Goal: Task Accomplishment & Management: Manage account settings

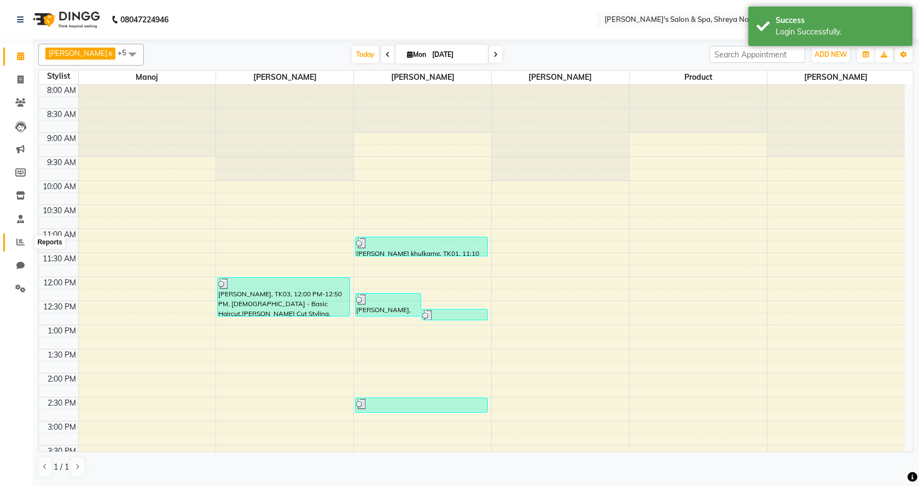
click at [20, 248] on span at bounding box center [20, 242] width 19 height 13
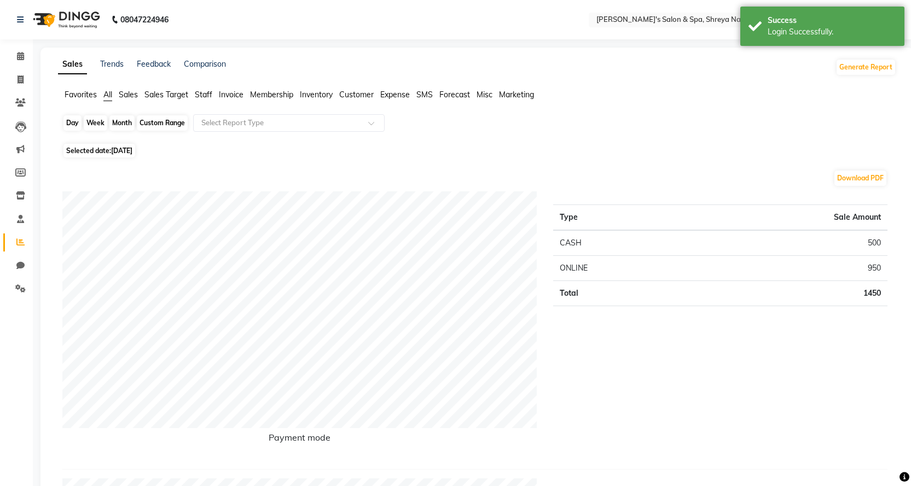
click at [76, 121] on div "Day" at bounding box center [72, 122] width 18 height 15
select select "9"
select select "2025"
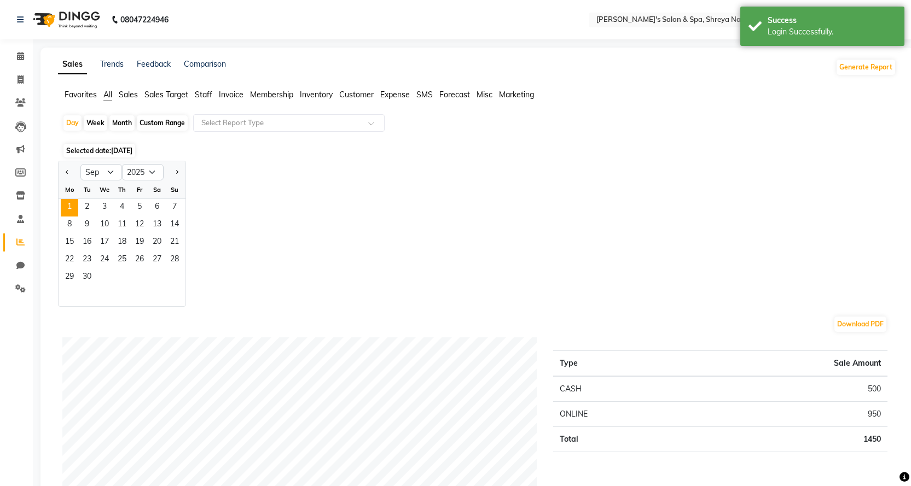
click at [121, 121] on div "Month" at bounding box center [121, 122] width 25 height 15
select select "9"
select select "2025"
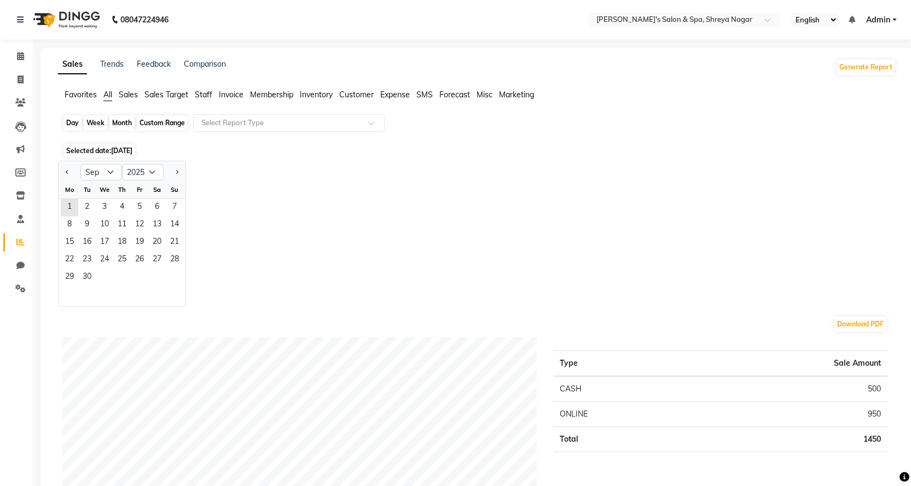
click at [120, 124] on div "Month" at bounding box center [121, 122] width 25 height 15
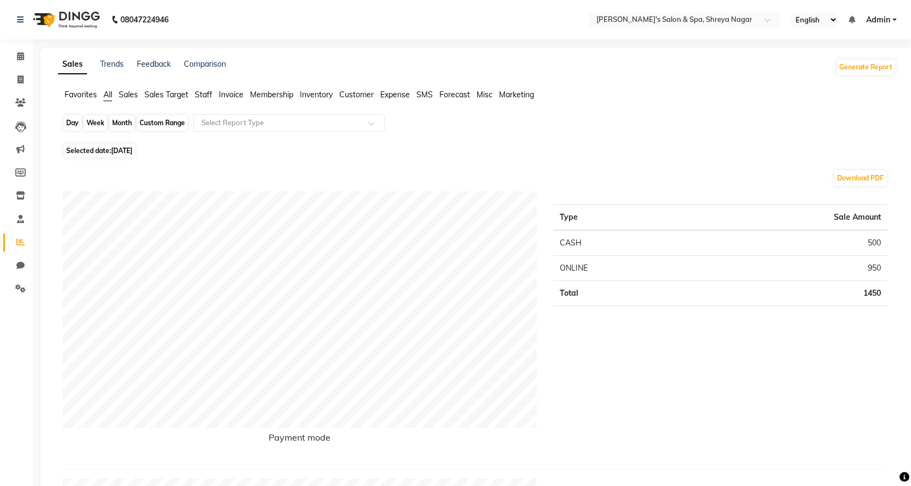
click at [120, 124] on div "Month" at bounding box center [121, 122] width 25 height 15
select select "9"
select select "2025"
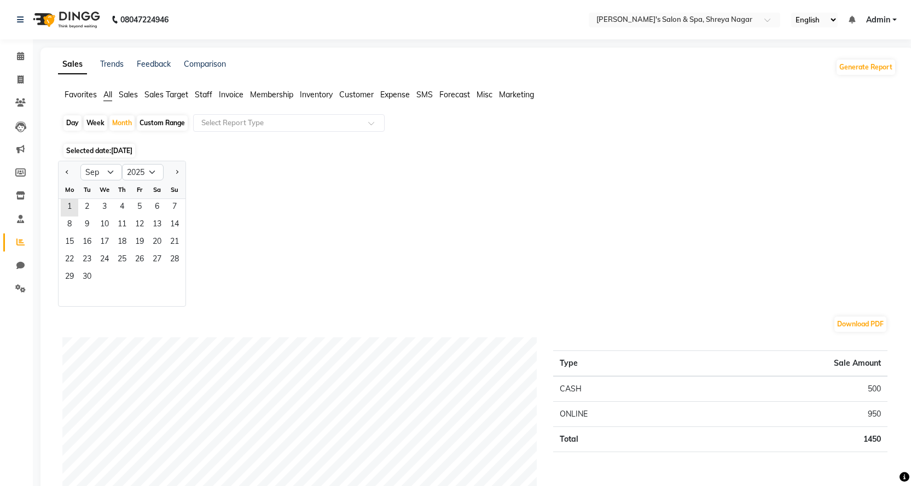
click at [86, 127] on div "Week" at bounding box center [96, 122] width 24 height 15
select select "9"
select select "2025"
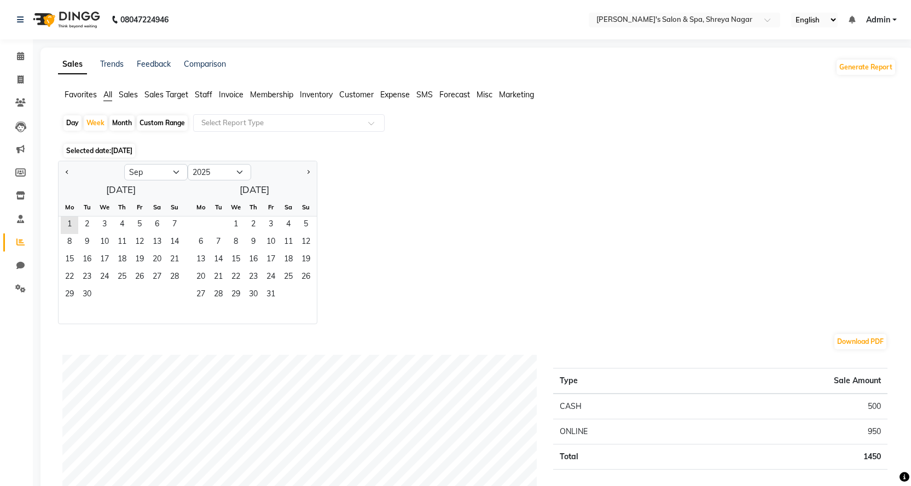
click at [116, 126] on div "Month" at bounding box center [121, 122] width 25 height 15
select select "9"
select select "2025"
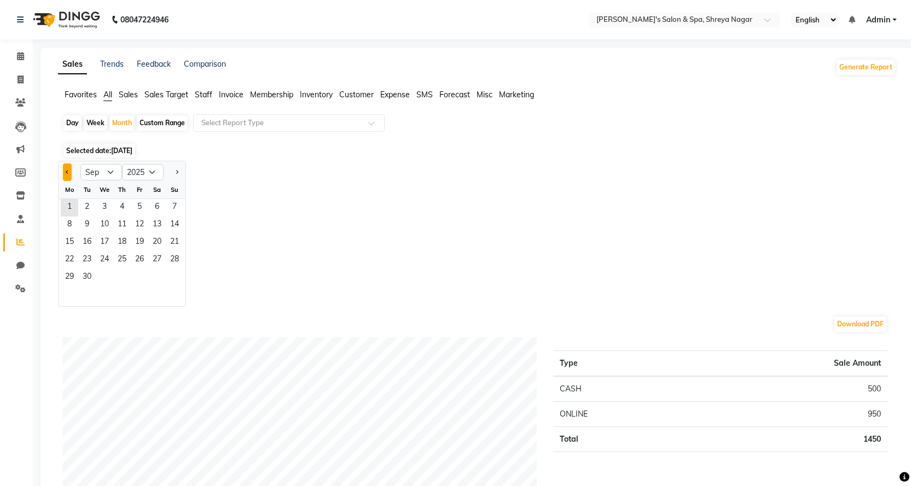
click at [69, 175] on button "Previous month" at bounding box center [67, 173] width 9 height 18
select select "8"
click at [140, 207] on span "1" at bounding box center [140, 208] width 18 height 18
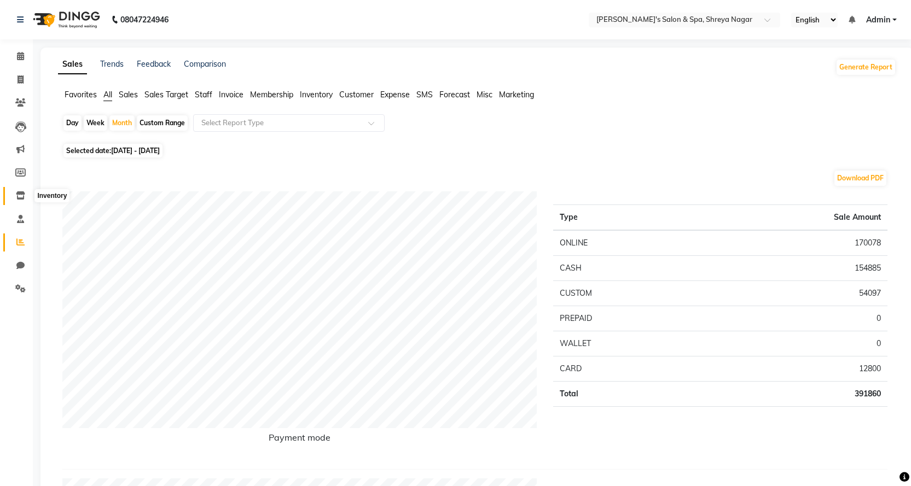
click at [14, 202] on span at bounding box center [20, 196] width 19 height 13
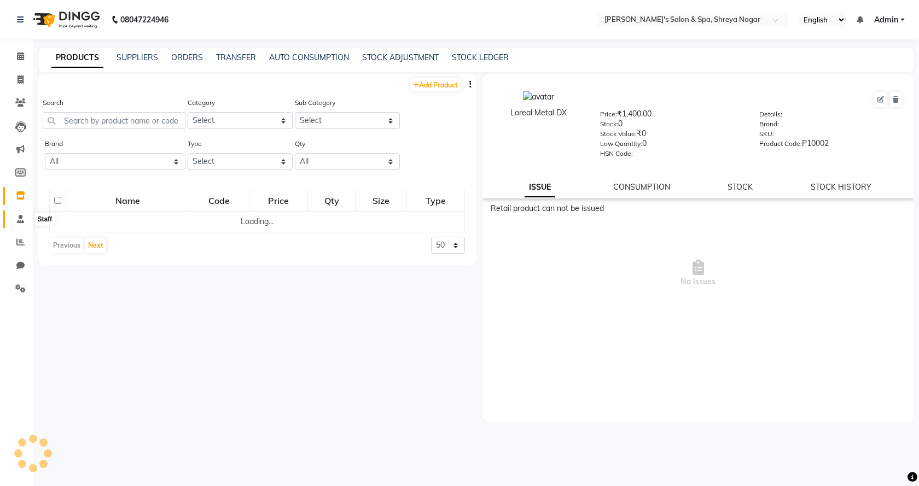
click at [19, 225] on span at bounding box center [20, 219] width 19 height 13
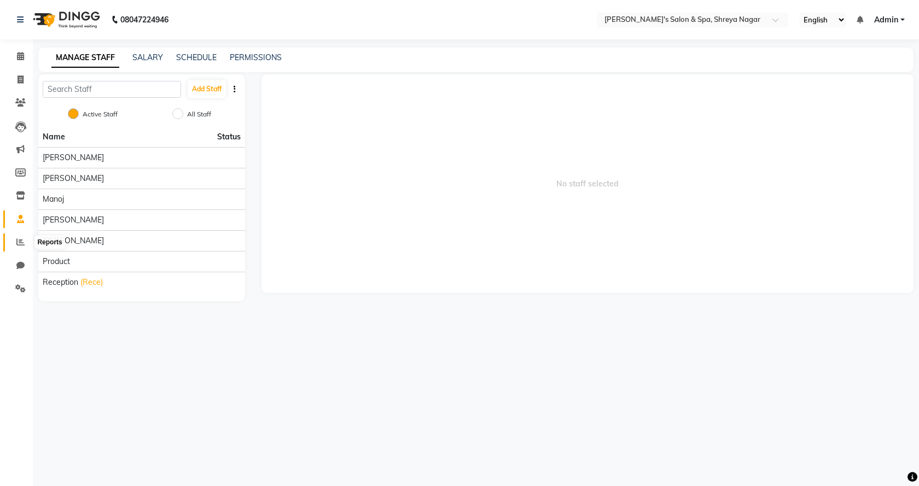
click at [27, 246] on span at bounding box center [20, 242] width 19 height 13
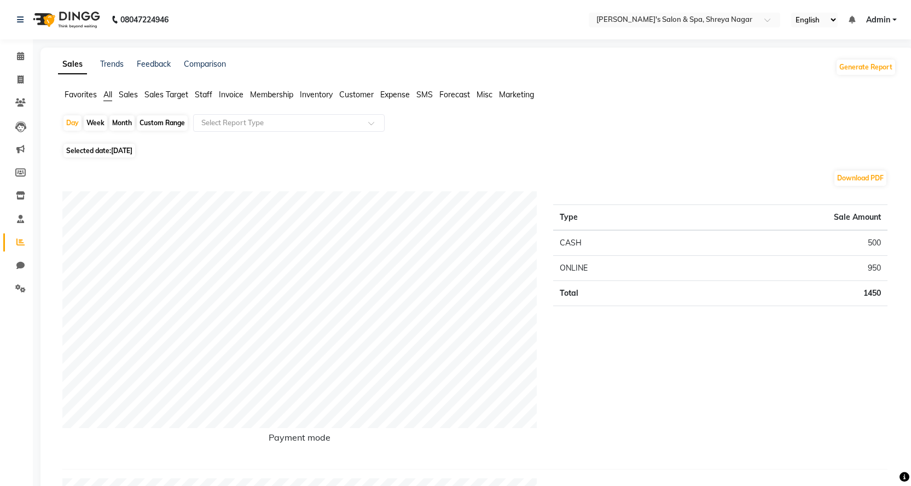
click at [124, 124] on div "Month" at bounding box center [121, 122] width 25 height 15
select select "9"
select select "2025"
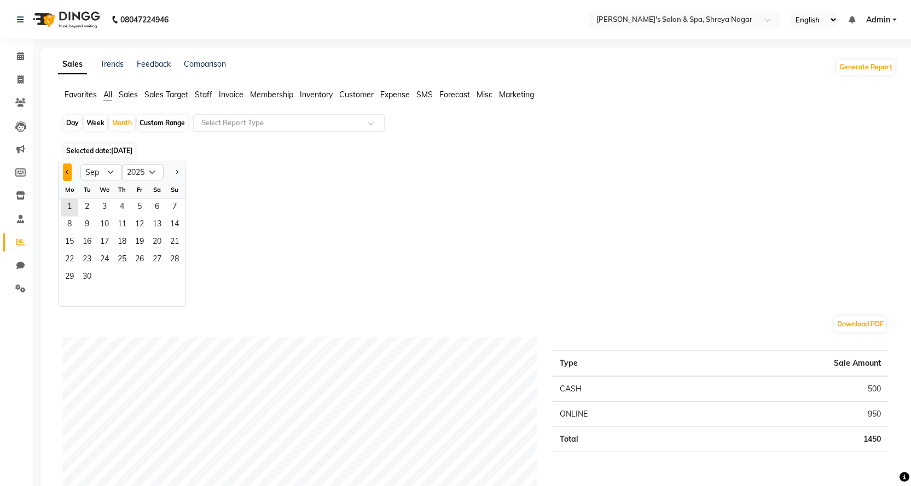
click at [64, 172] on button "Previous month" at bounding box center [67, 173] width 9 height 18
select select "8"
click at [141, 208] on span "1" at bounding box center [140, 208] width 18 height 18
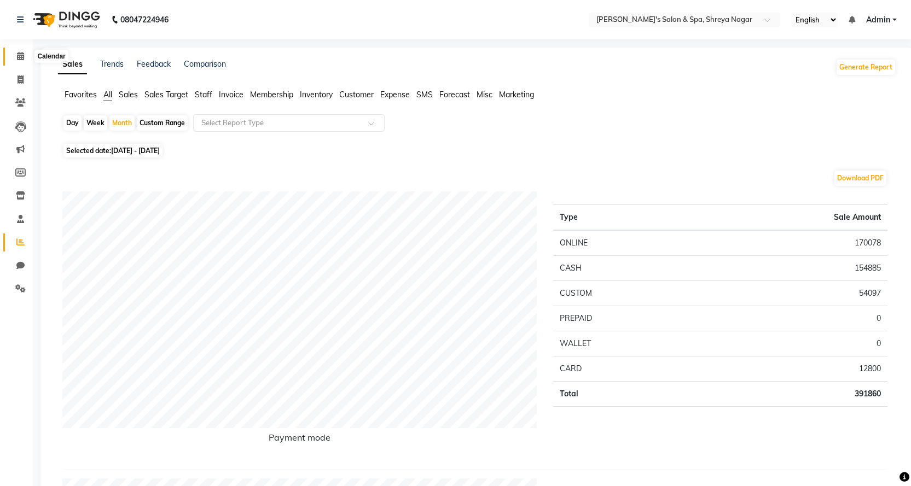
click at [16, 60] on span at bounding box center [20, 56] width 19 height 13
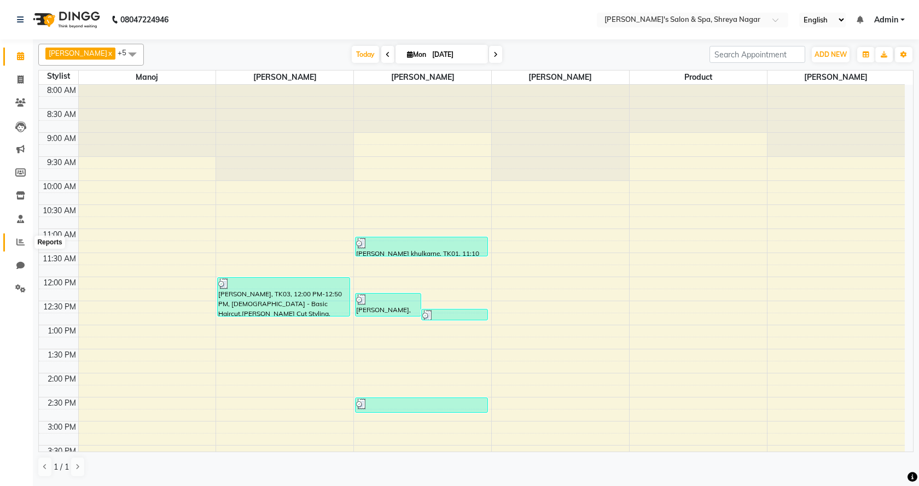
click at [16, 242] on icon at bounding box center [20, 242] width 8 height 8
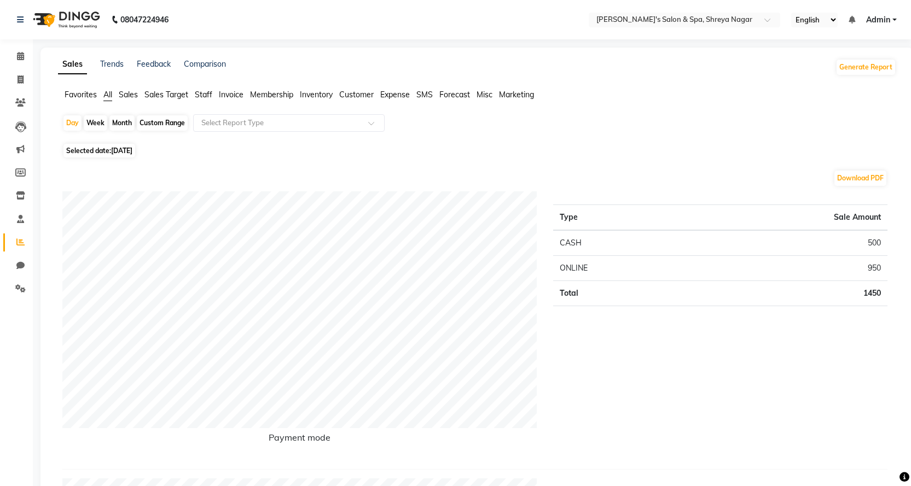
click at [131, 125] on div "Month" at bounding box center [121, 122] width 25 height 15
select select "9"
select select "2025"
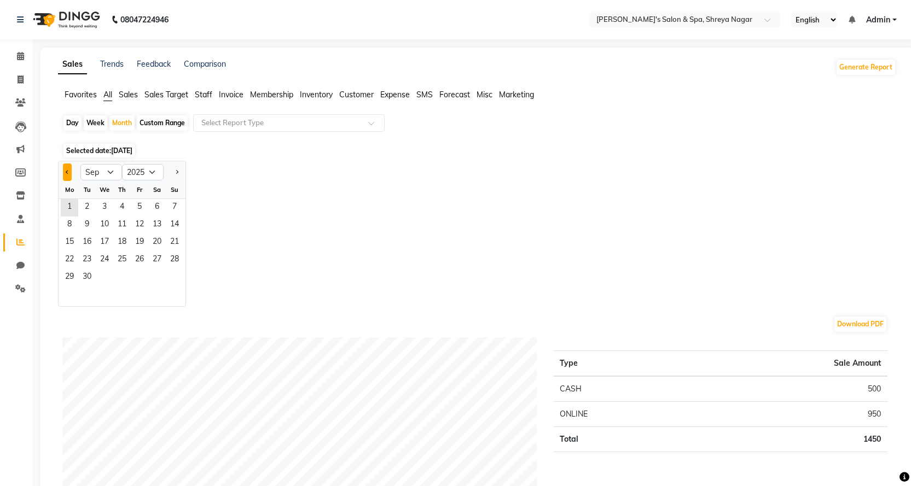
click at [69, 171] on button "Previous month" at bounding box center [67, 173] width 9 height 18
select select "8"
click at [144, 202] on span "1" at bounding box center [140, 208] width 18 height 18
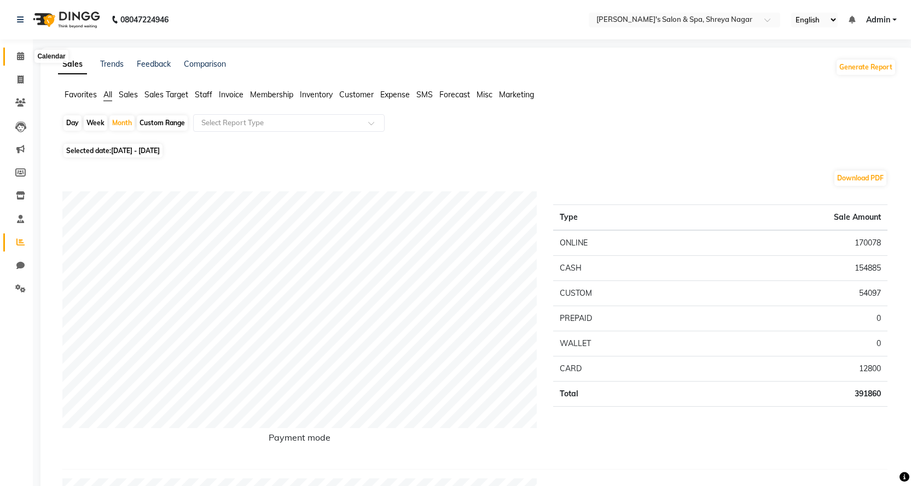
click at [17, 57] on icon at bounding box center [20, 56] width 7 height 8
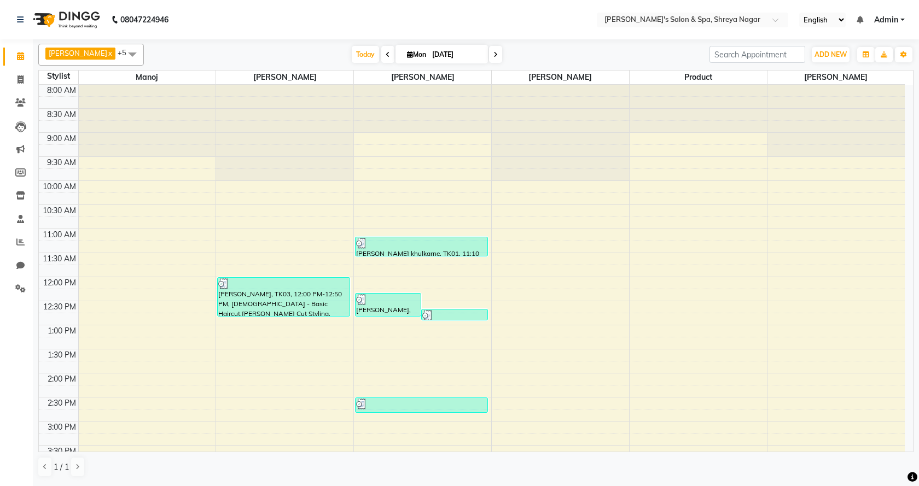
click at [888, 20] on span "Admin" at bounding box center [886, 19] width 24 height 11
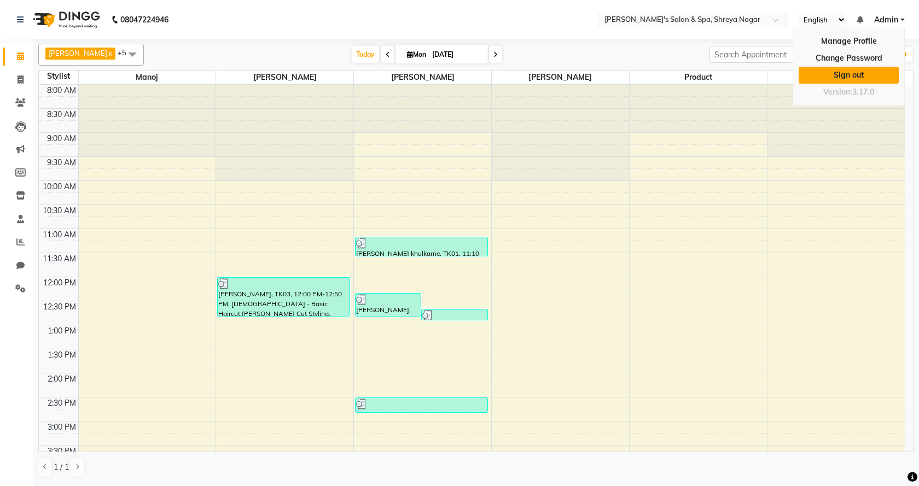
click at [844, 73] on link "Sign out" at bounding box center [849, 75] width 100 height 17
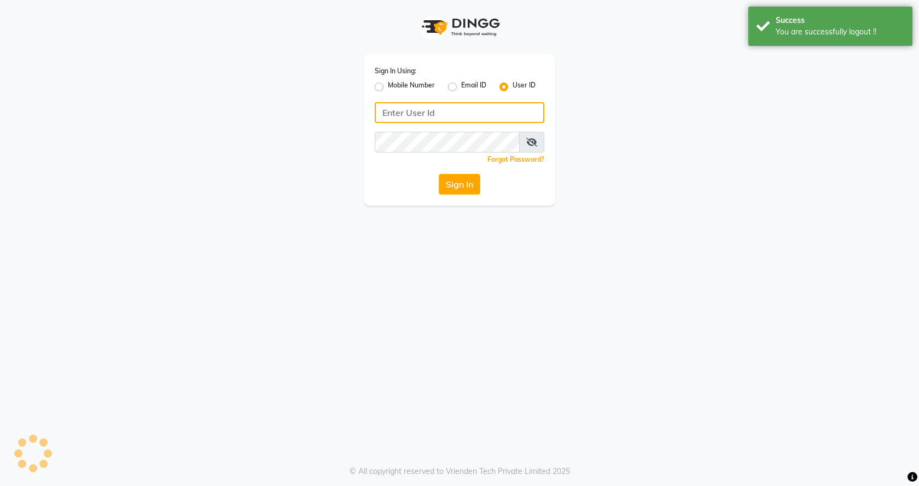
type input "7888023491"
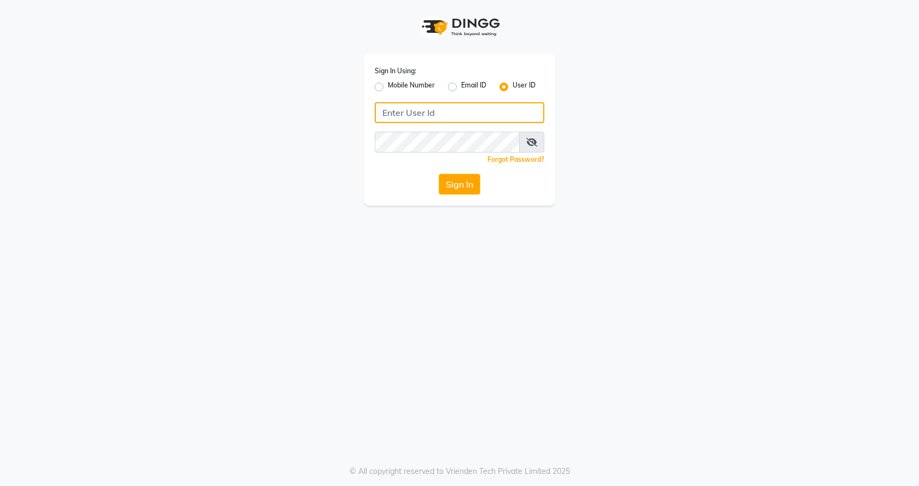
type input "7888023491"
click at [388, 85] on label "Mobile Number" at bounding box center [411, 86] width 47 height 13
click at [388, 85] on input "Mobile Number" at bounding box center [391, 83] width 7 height 7
radio input "true"
radio input "false"
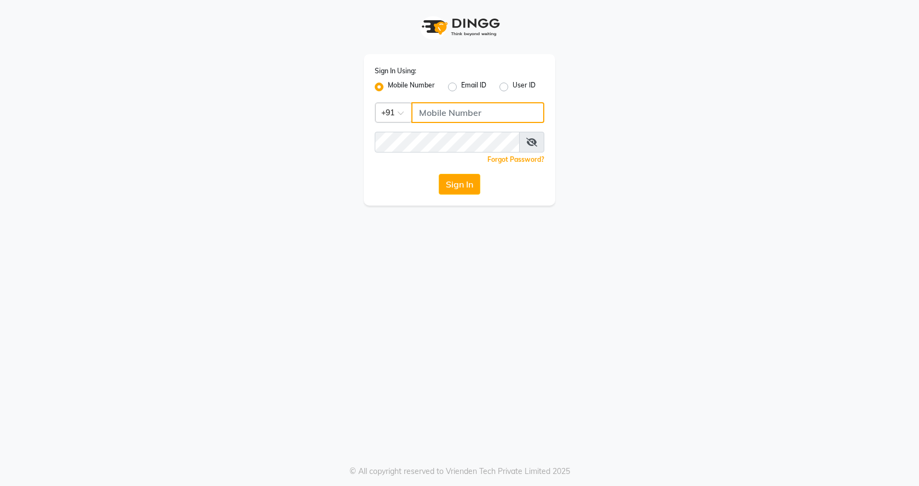
drag, startPoint x: 463, startPoint y: 109, endPoint x: 476, endPoint y: 119, distance: 15.6
click at [463, 109] on input "Username" at bounding box center [477, 112] width 133 height 21
type input "7888023491"
click at [451, 175] on button "Sign In" at bounding box center [460, 184] width 42 height 21
